Goal: Task Accomplishment & Management: Complete application form

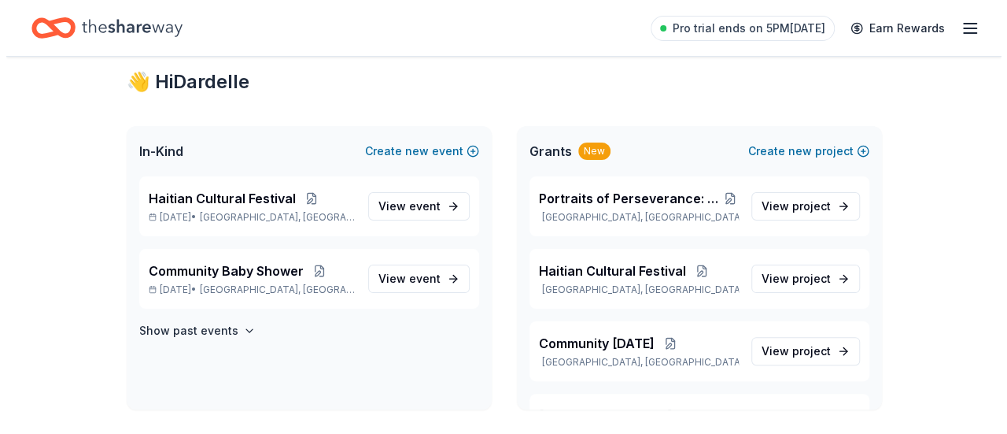
scroll to position [35, 0]
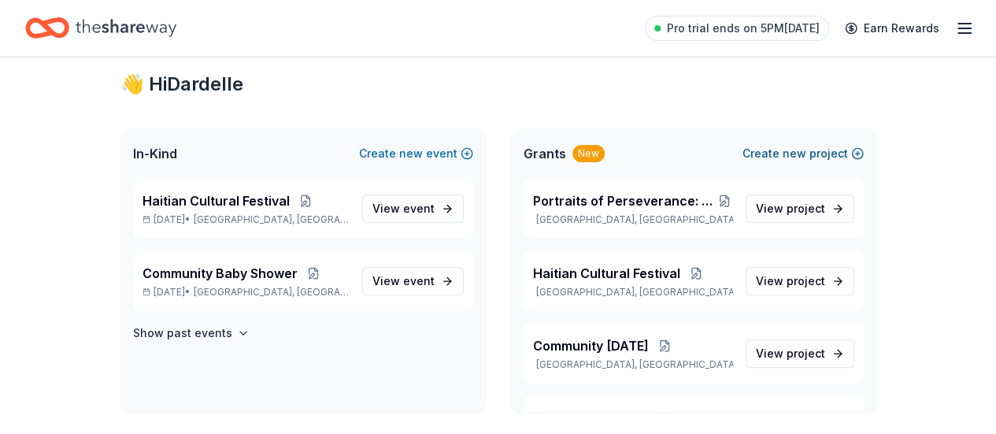
click at [814, 153] on button "Create new project" at bounding box center [802, 153] width 121 height 19
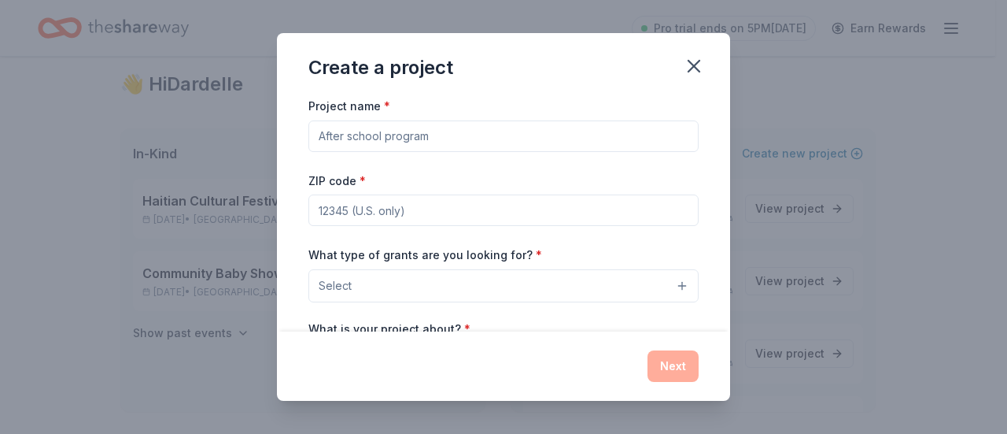
click at [549, 130] on input "Project name *" at bounding box center [503, 135] width 390 height 31
paste input "Maternity Birthing Center"
type input "Lakou Manman - Maternity Birthing Center"
click at [434, 212] on input "ZIP code *" at bounding box center [503, 209] width 390 height 31
click at [566, 166] on div "Project name * [PERSON_NAME] - Maternity Birthing Center ZIP code * What type o…" at bounding box center [503, 312] width 390 height 432
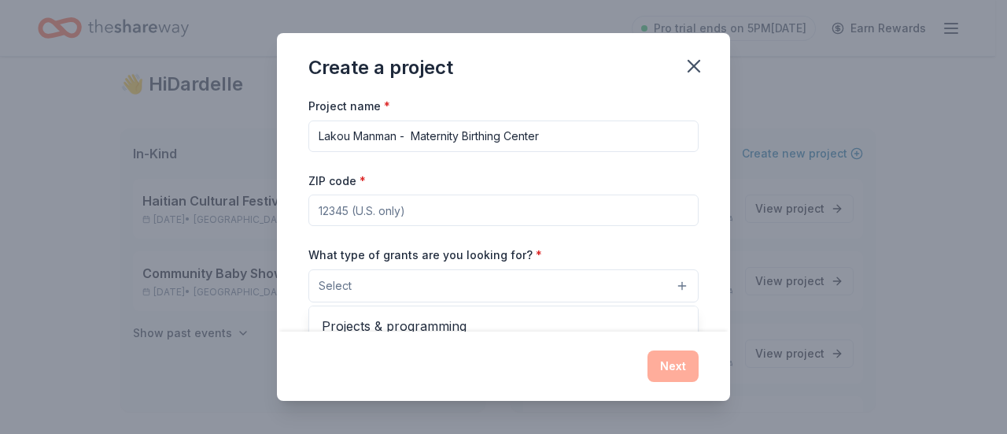
click at [544, 279] on button "Select" at bounding box center [503, 285] width 390 height 33
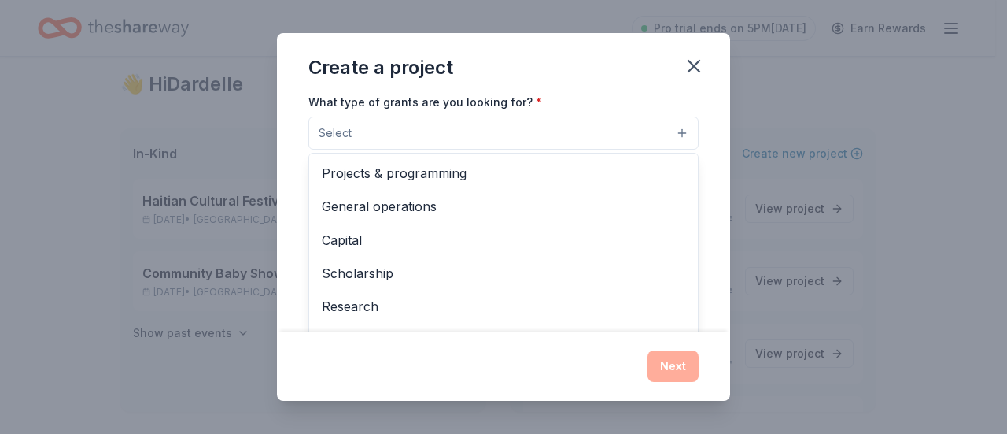
scroll to position [164, 0]
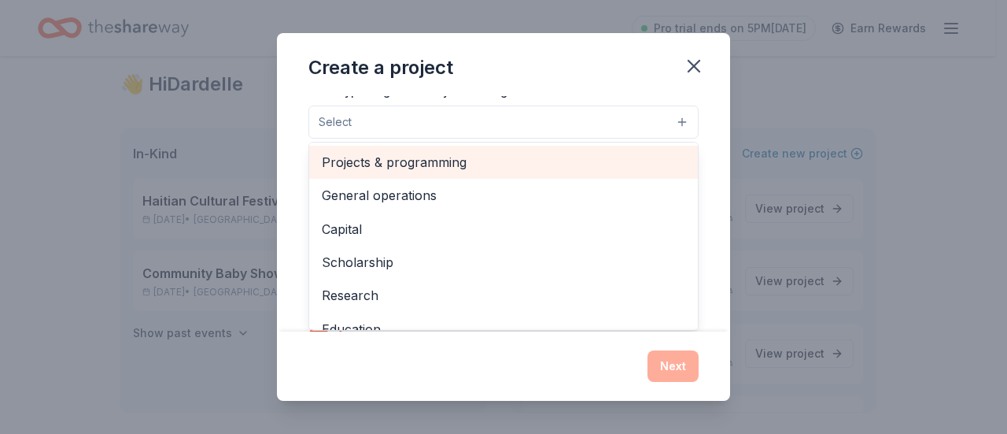
click at [505, 160] on span "Projects & programming" at bounding box center [504, 162] width 364 height 20
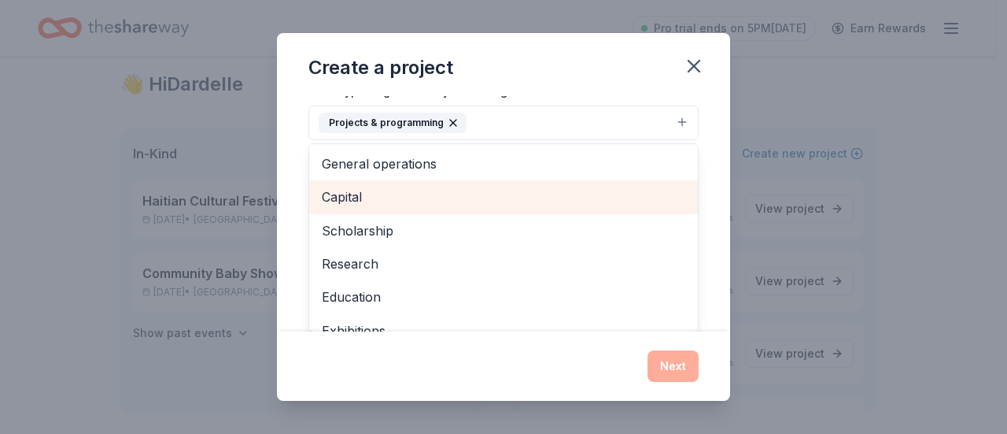
click at [497, 190] on span "Capital" at bounding box center [504, 197] width 364 height 20
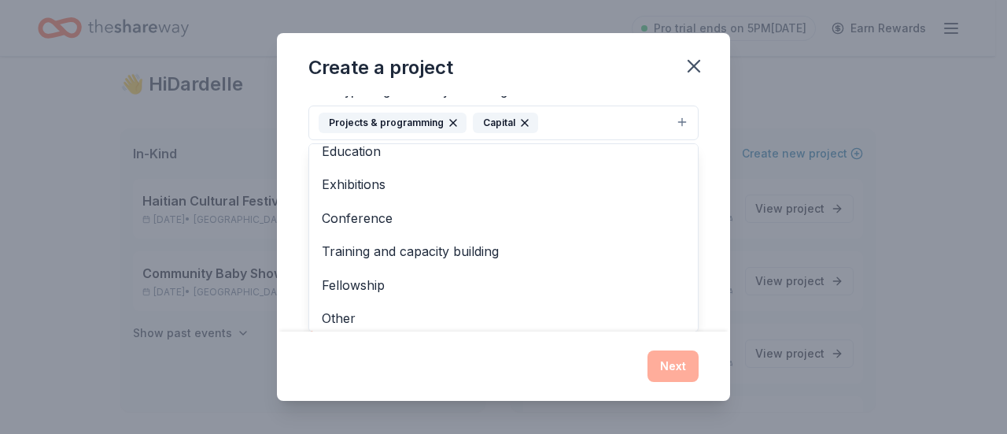
scroll to position [118, 0]
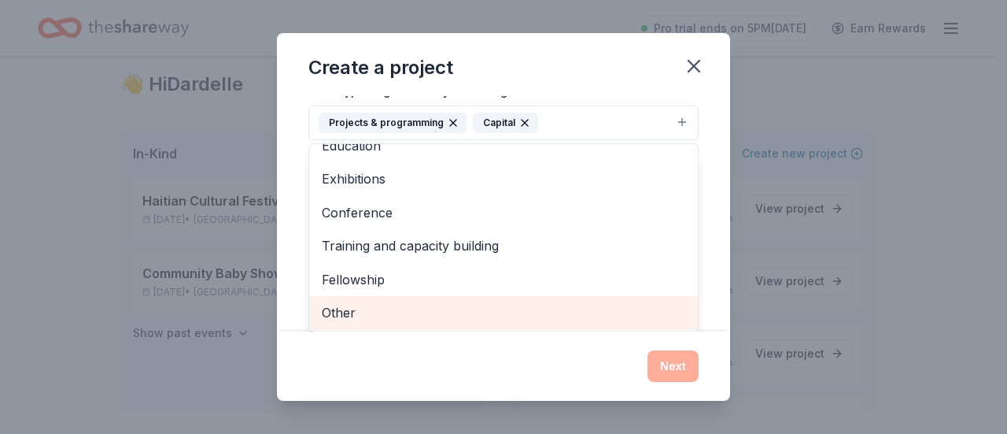
click at [567, 318] on span "Other" at bounding box center [504, 312] width 364 height 20
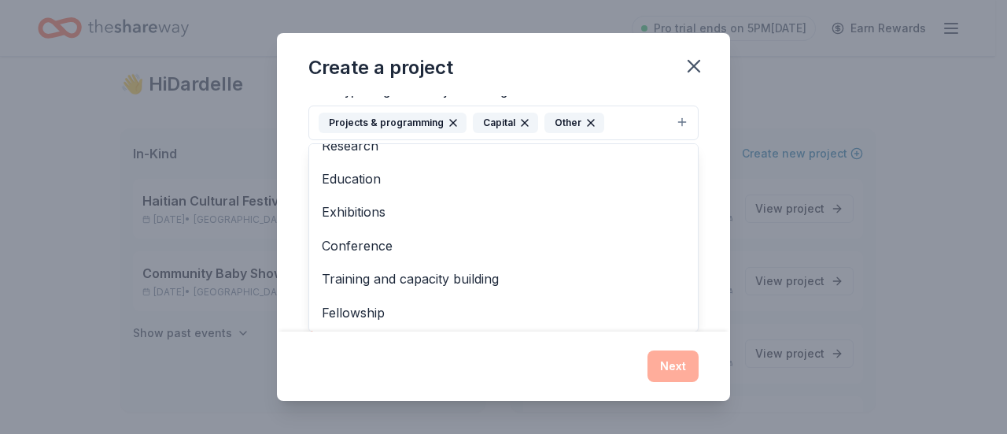
click at [708, 260] on div "Project name * [PERSON_NAME] - Maternity Birthing Center ZIP code * What type o…" at bounding box center [503, 213] width 453 height 235
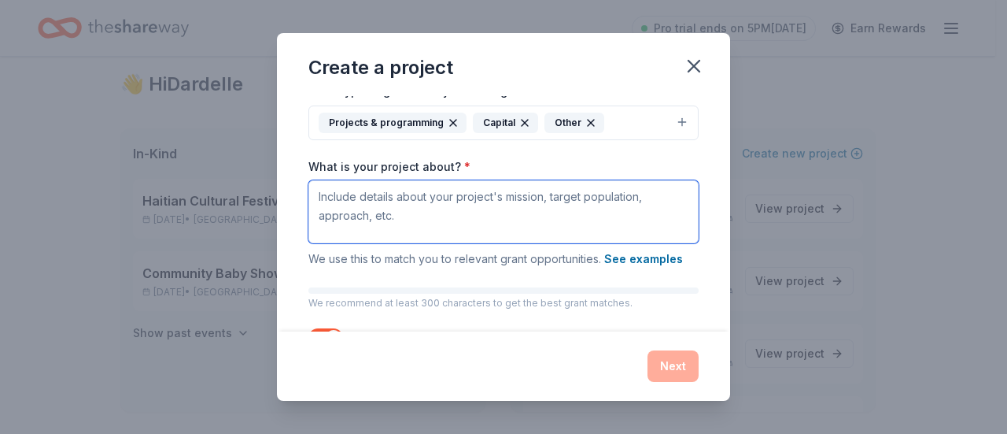
click at [557, 202] on textarea "What is your project about? *" at bounding box center [503, 211] width 390 height 63
paste textarea "To end unsafe and undignified births in northern [GEOGRAPHIC_DATA] by creating …"
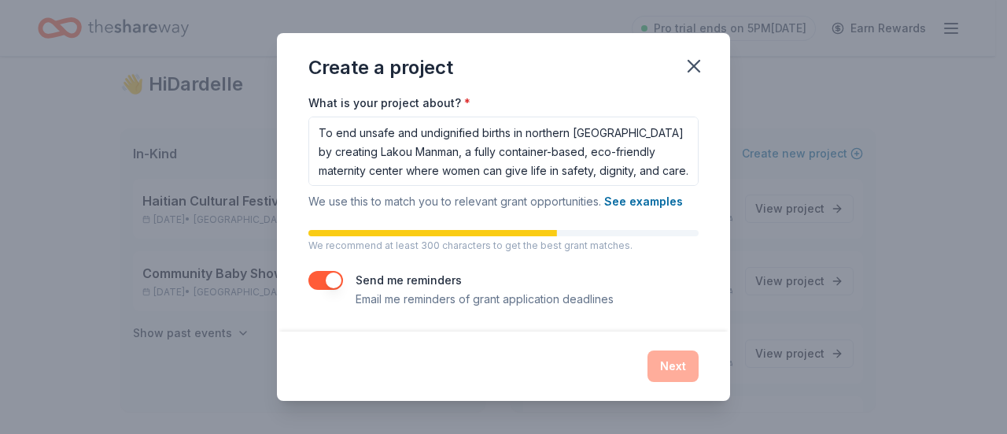
scroll to position [228, 0]
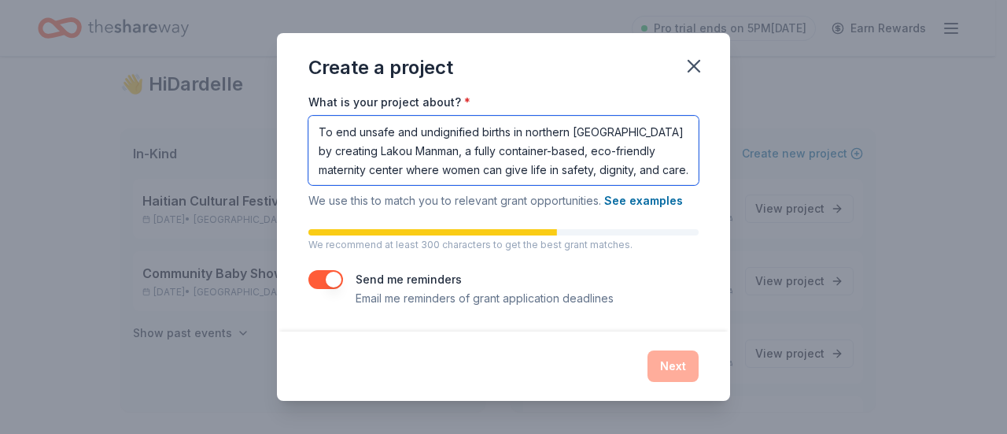
drag, startPoint x: 645, startPoint y: 168, endPoint x: 308, endPoint y: 124, distance: 340.5
click at [308, 124] on div "Project name * [PERSON_NAME] - Maternity Birthing Center ZIP code * What type o…" at bounding box center [503, 213] width 453 height 235
paste textarea "[PERSON_NAME] will end unsafe, undignified births in northern [GEOGRAPHIC_DATA]…"
type textarea "Lakou Manman will end unsafe, undignified births in northern [GEOGRAPHIC_DATA] …"
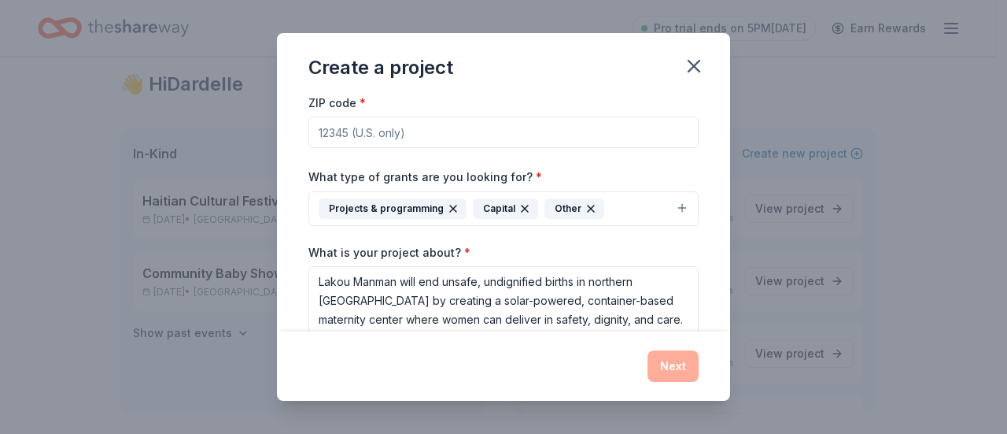
scroll to position [0, 0]
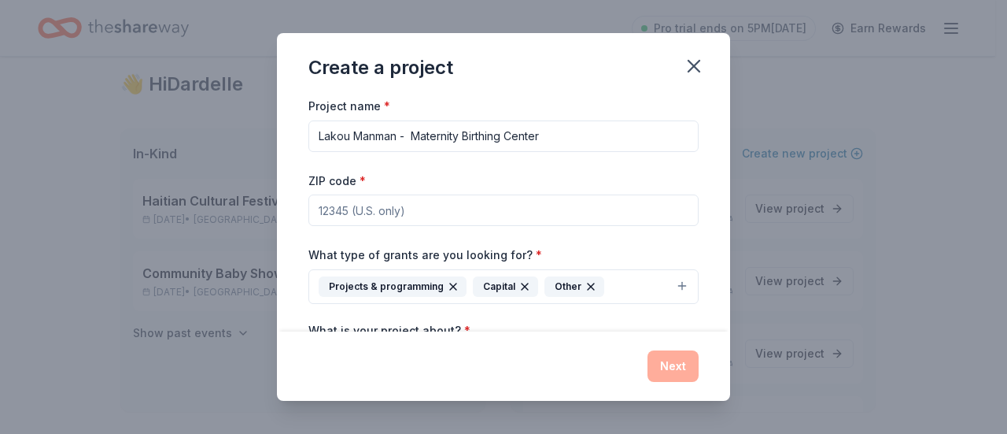
click at [668, 212] on input "ZIP code *" at bounding box center [503, 209] width 390 height 31
type input "0"
type input "08618"
click at [670, 367] on button "Next" at bounding box center [673, 365] width 51 height 31
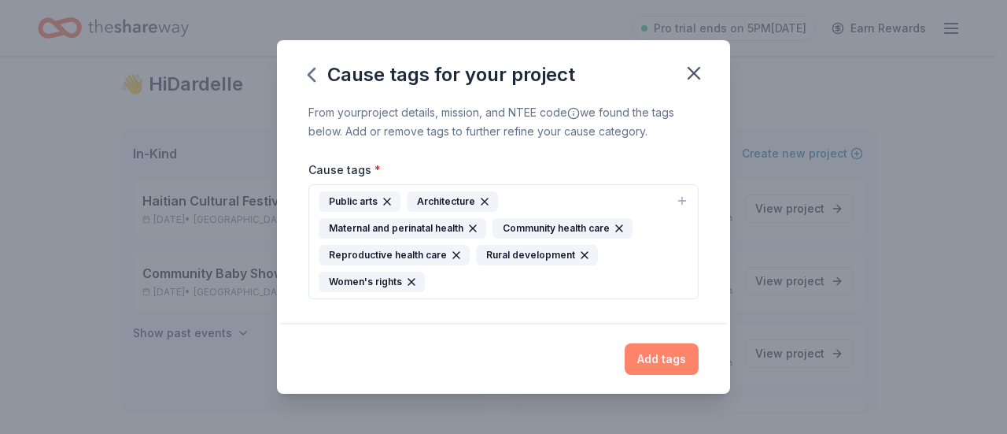
click at [661, 343] on button "Add tags" at bounding box center [662, 358] width 74 height 31
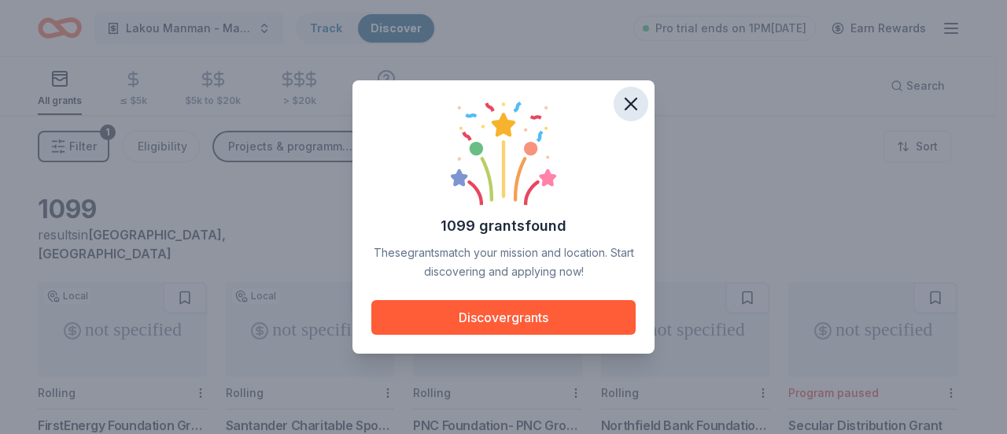
click at [634, 100] on icon "button" at bounding box center [631, 104] width 22 height 22
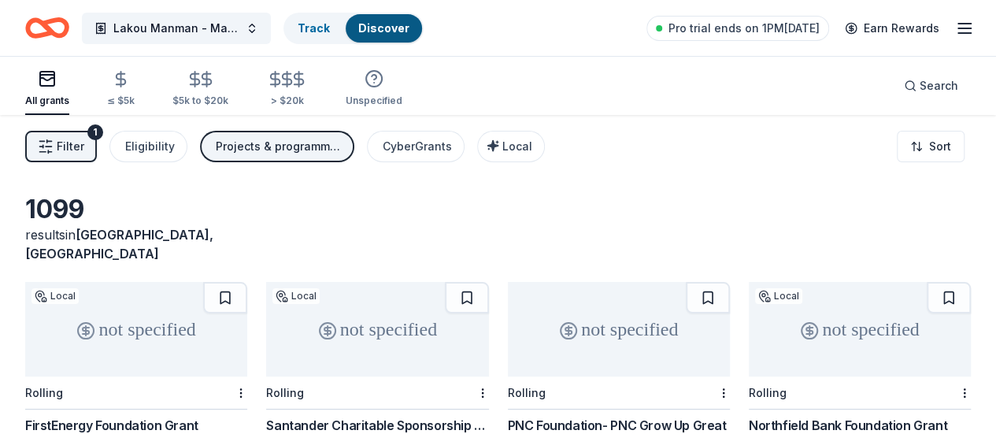
click at [932, 146] on html "Lakou Manman - Maternity Birthing Center Track Discover Pro trial ends on 1PM[D…" at bounding box center [498, 217] width 996 height 434
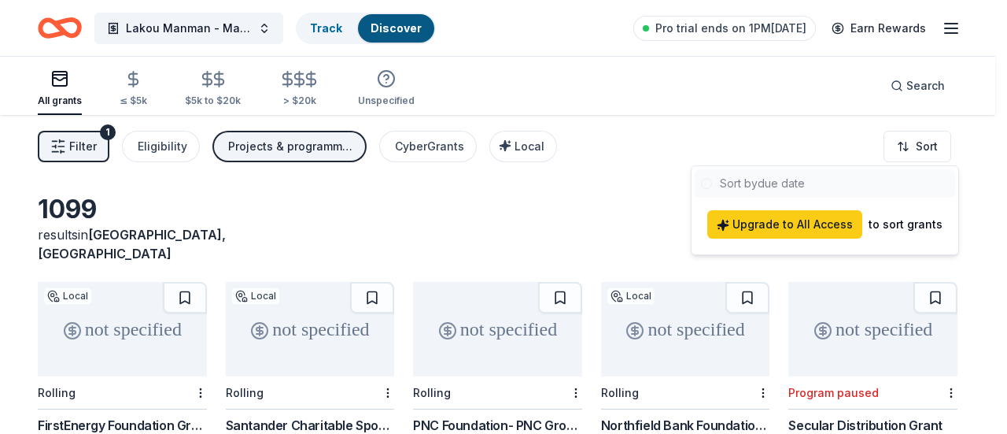
click at [609, 204] on html "Lakou Manman - Maternity Birthing Center Track Discover Pro trial ends on 1PM[D…" at bounding box center [503, 217] width 1007 height 434
